Goal: Transaction & Acquisition: Purchase product/service

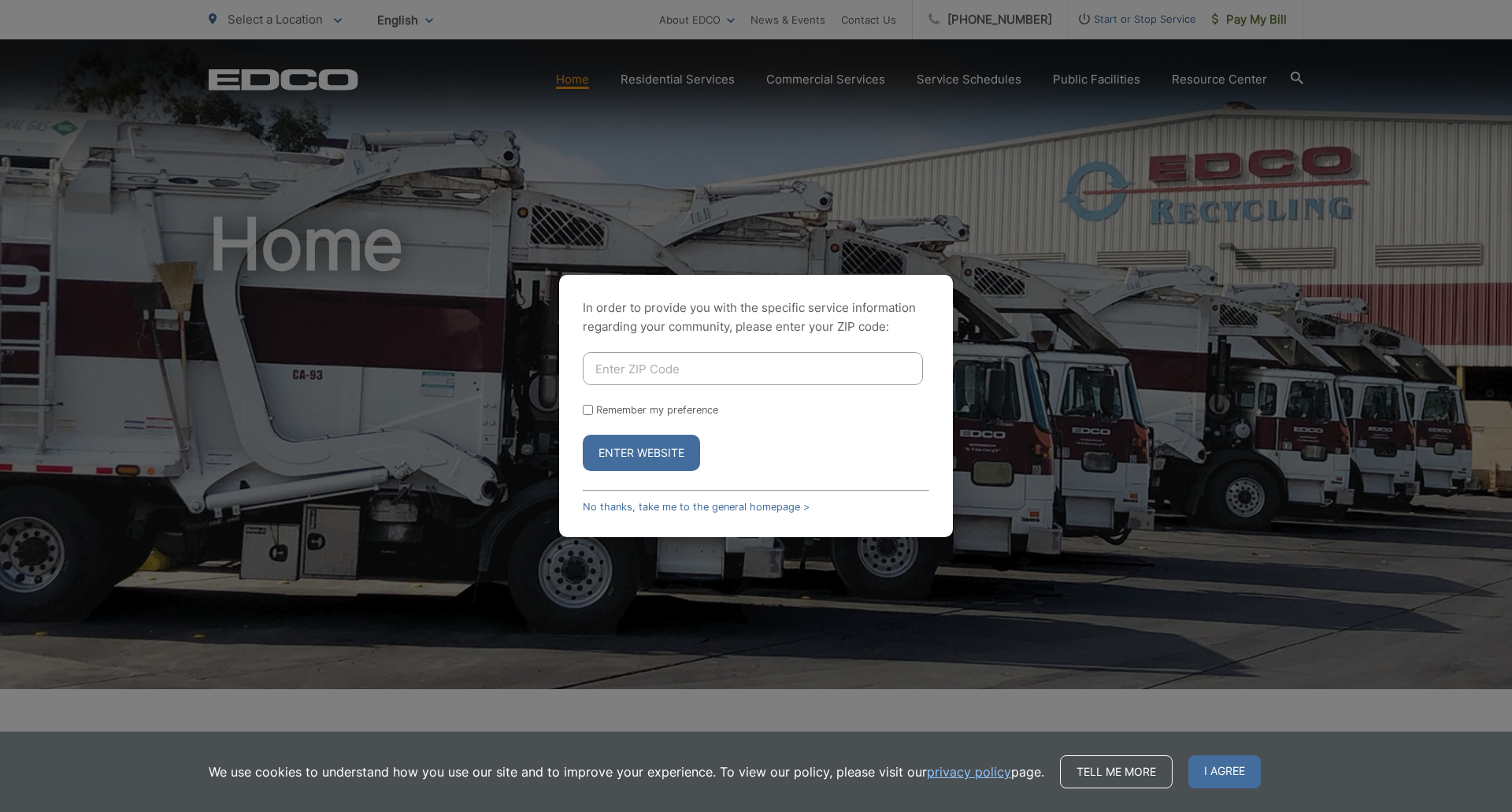
click at [702, 375] on input "Enter ZIP Code" at bounding box center [752, 368] width 340 height 33
type input "919101"
click at [587, 413] on input "Remember my preference" at bounding box center [587, 410] width 10 height 10
checkbox input "true"
drag, startPoint x: 609, startPoint y: 441, endPoint x: 618, endPoint y: 441, distance: 9.0
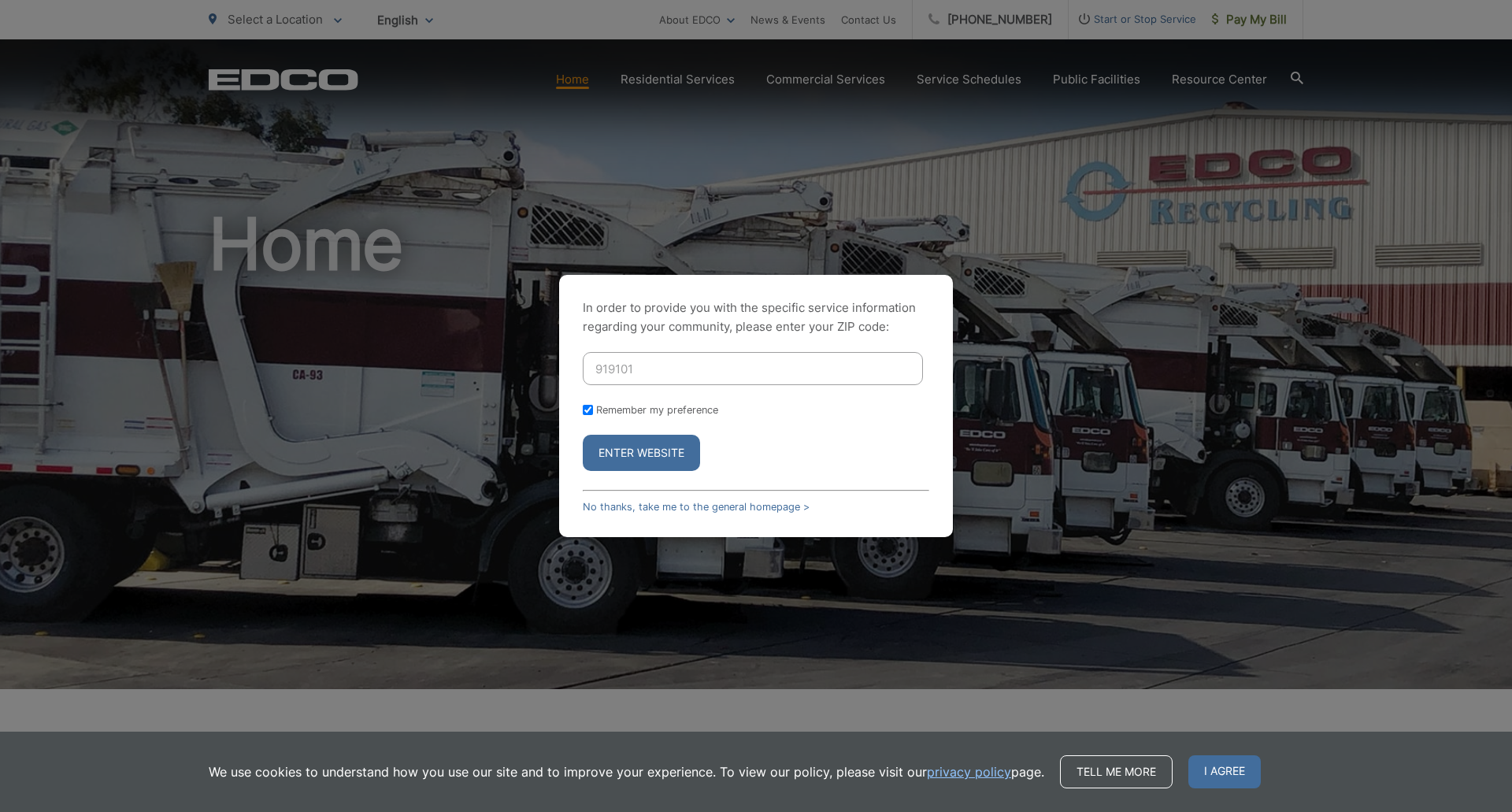
click at [612, 441] on button "Enter Website" at bounding box center [641, 453] width 117 height 36
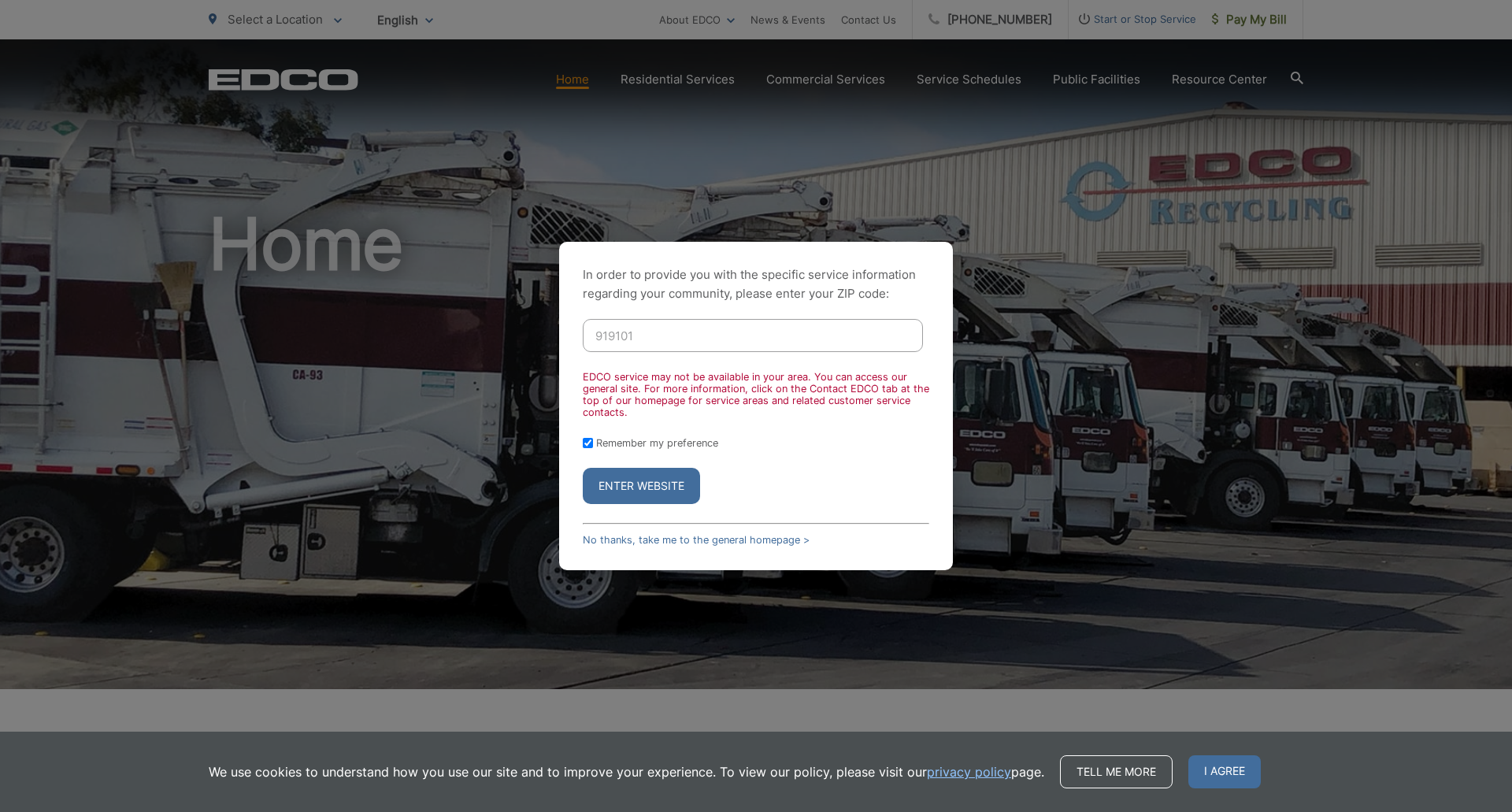
click at [634, 330] on input "919101" at bounding box center [752, 335] width 340 height 33
type input "91901"
click at [623, 486] on button "Enter Website" at bounding box center [641, 486] width 117 height 36
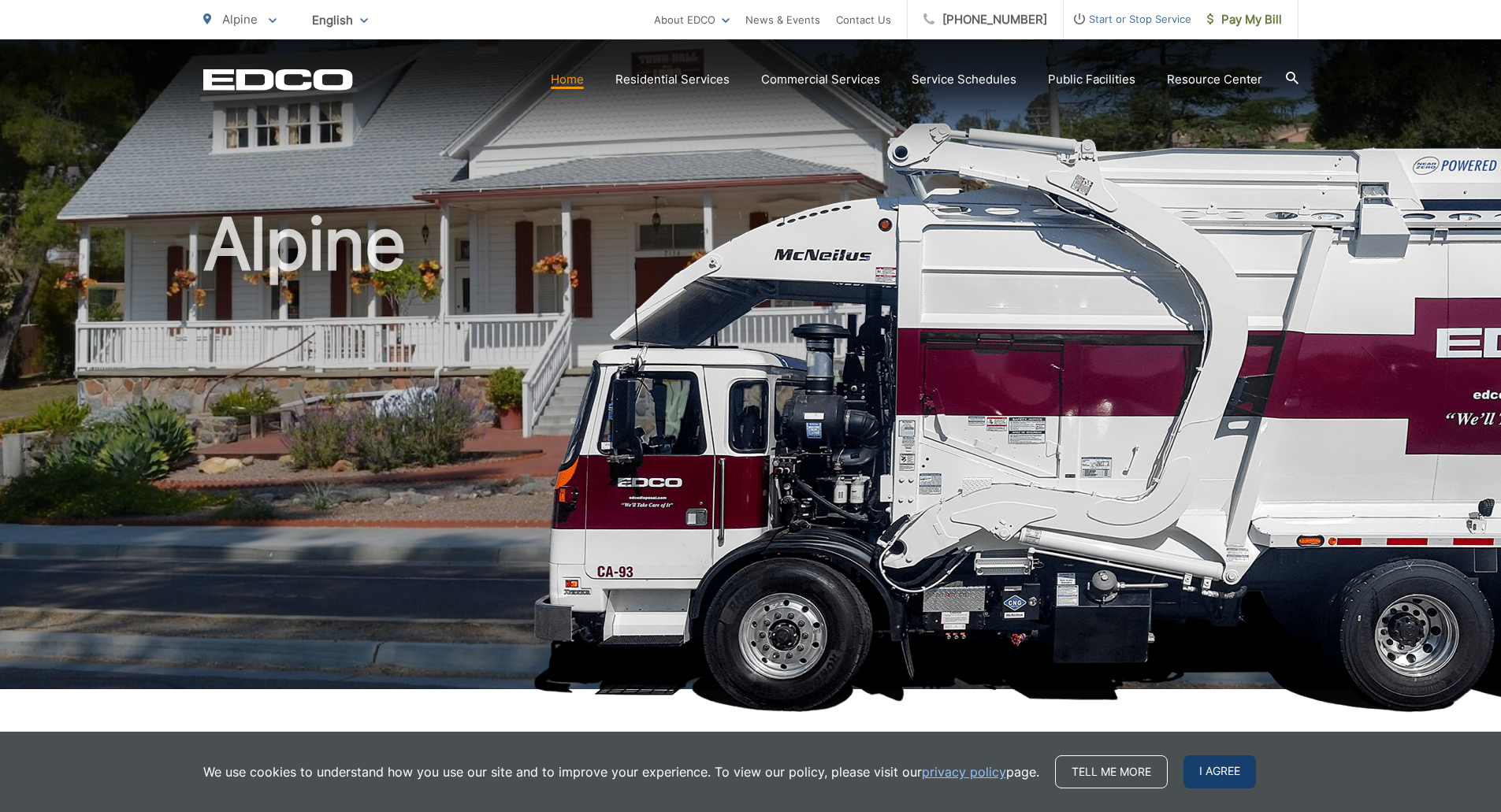
click at [1217, 771] on span "I agree" at bounding box center [1220, 771] width 72 height 33
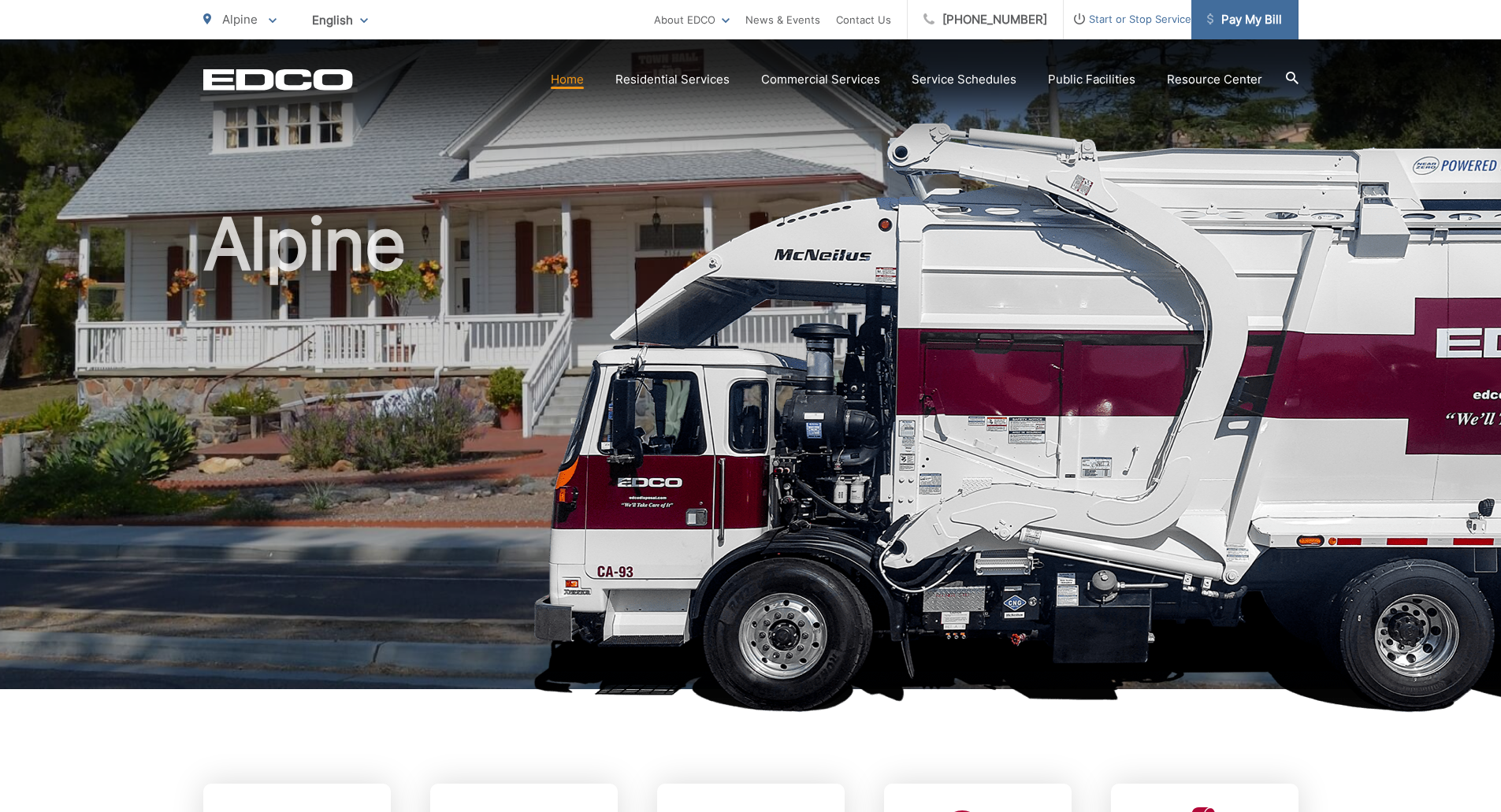
click at [1253, 30] on link "Pay My Bill" at bounding box center [1244, 19] width 107 height 39
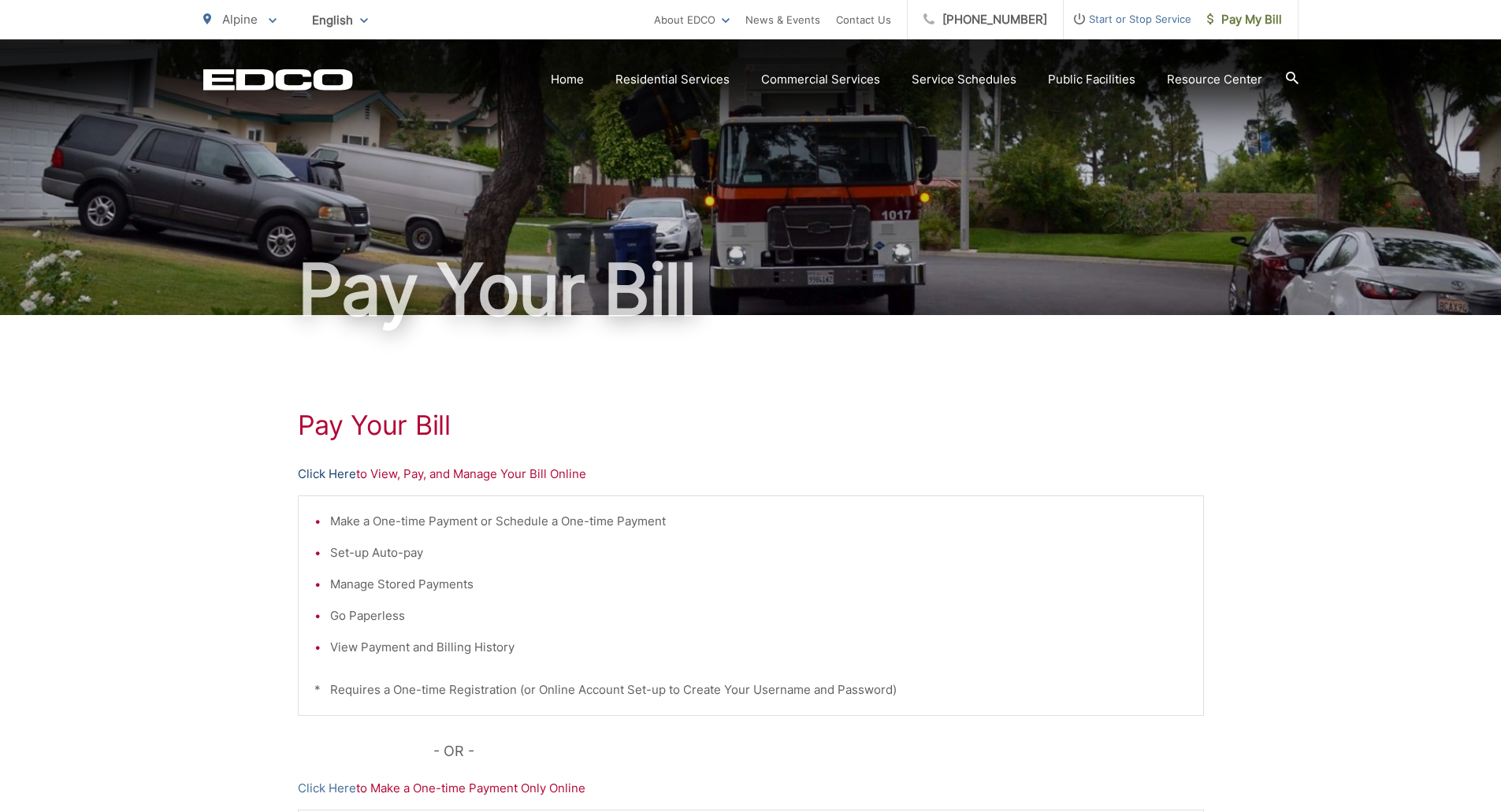
click at [324, 473] on link "Click Here" at bounding box center [326, 474] width 58 height 19
